Goal: Navigation & Orientation: Go to known website

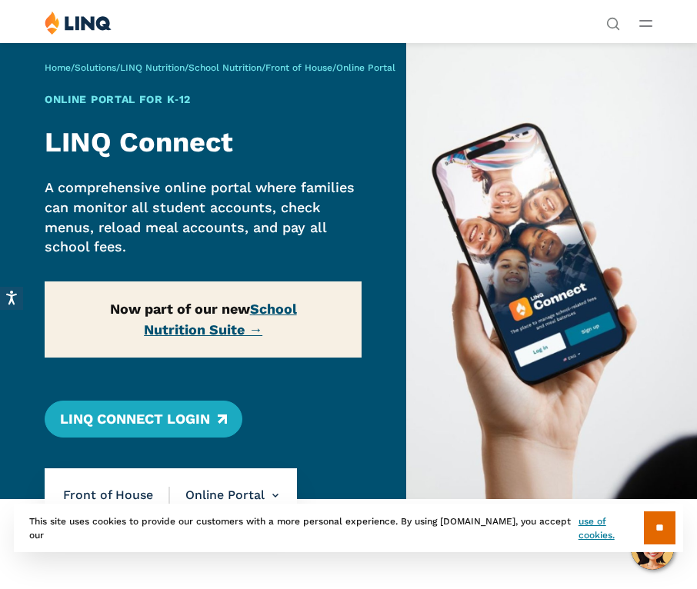
click at [211, 328] on link "School Nutrition Suite →" at bounding box center [220, 319] width 153 height 37
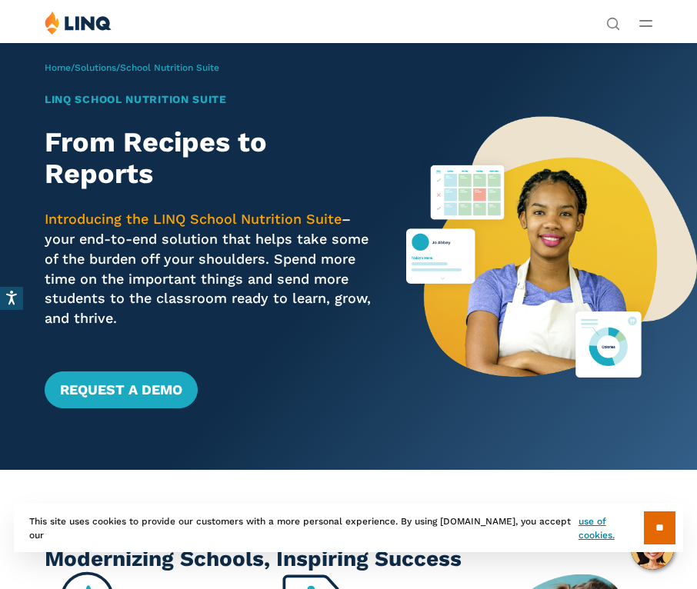
click at [83, 22] on img at bounding box center [78, 23] width 67 height 24
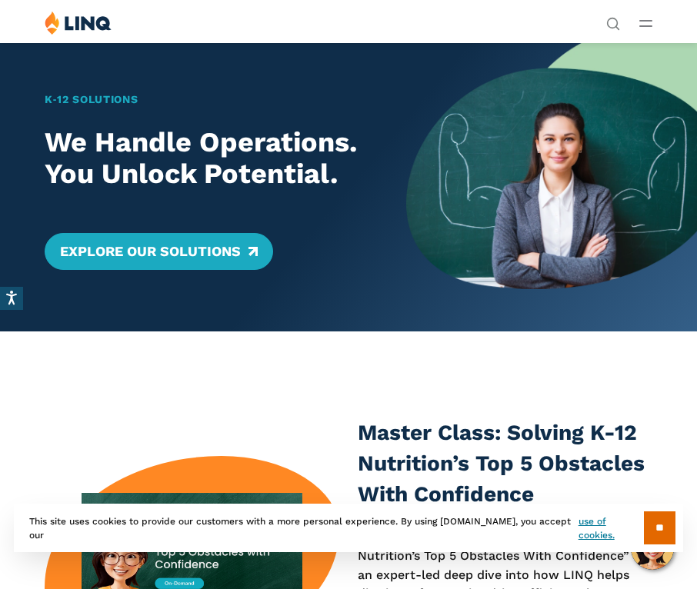
click at [88, 22] on img at bounding box center [78, 23] width 67 height 24
